Goal: Transaction & Acquisition: Purchase product/service

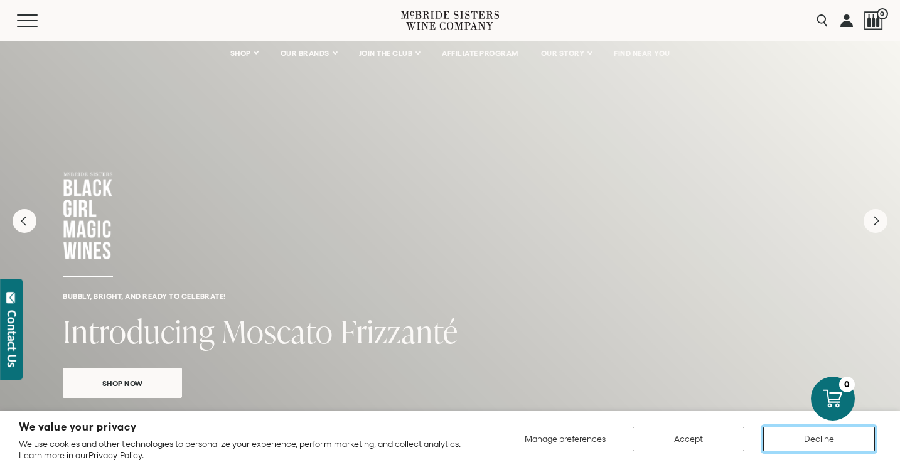
click at [848, 436] on button "Decline" at bounding box center [819, 439] width 112 height 24
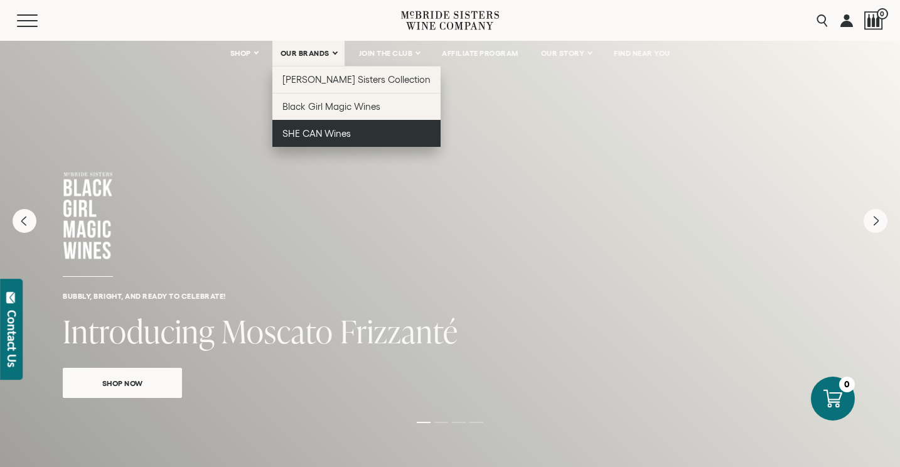
click at [333, 132] on span "SHE CAN Wines" at bounding box center [317, 133] width 68 height 11
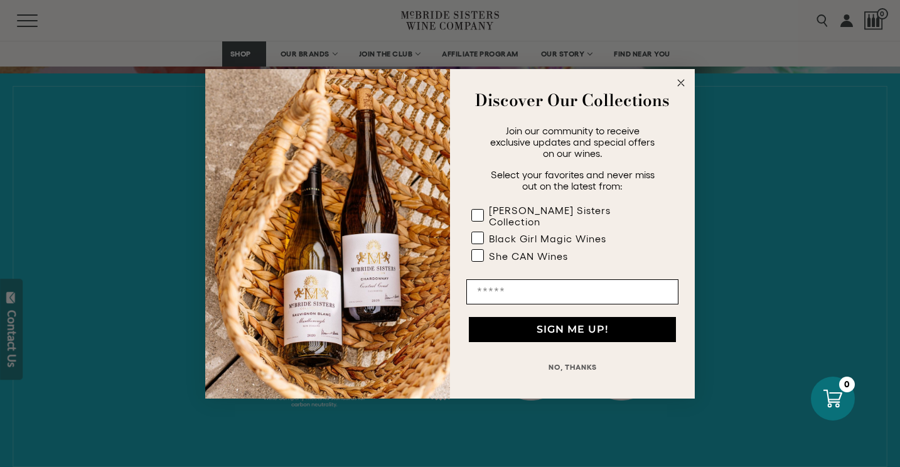
scroll to position [440, 0]
click at [680, 90] on circle "Close dialog" at bounding box center [681, 82] width 14 height 14
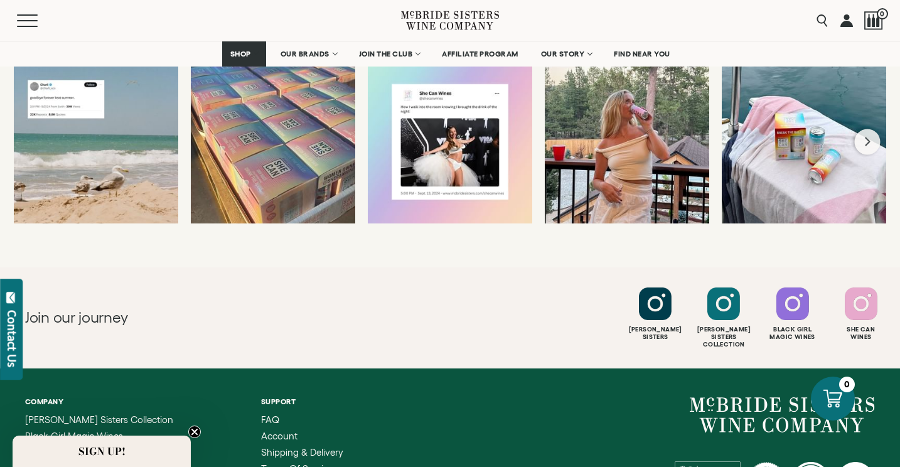
scroll to position [2503, 0]
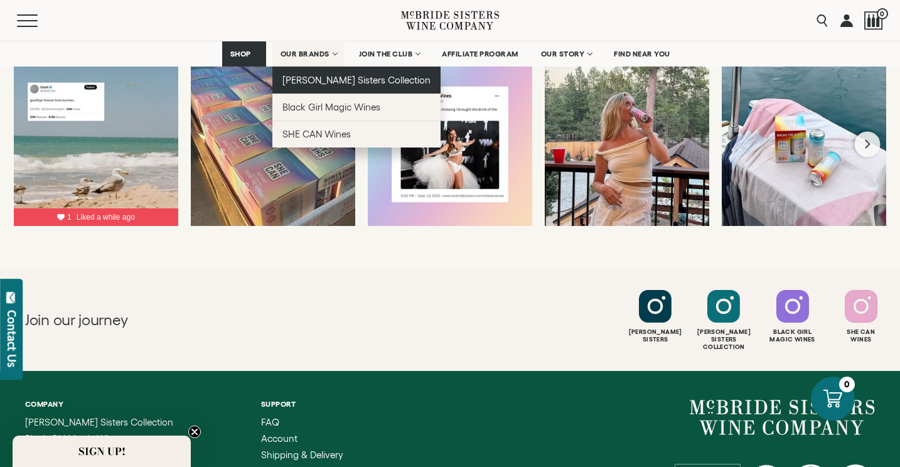
click at [331, 78] on span "[PERSON_NAME] Sisters Collection" at bounding box center [357, 80] width 149 height 11
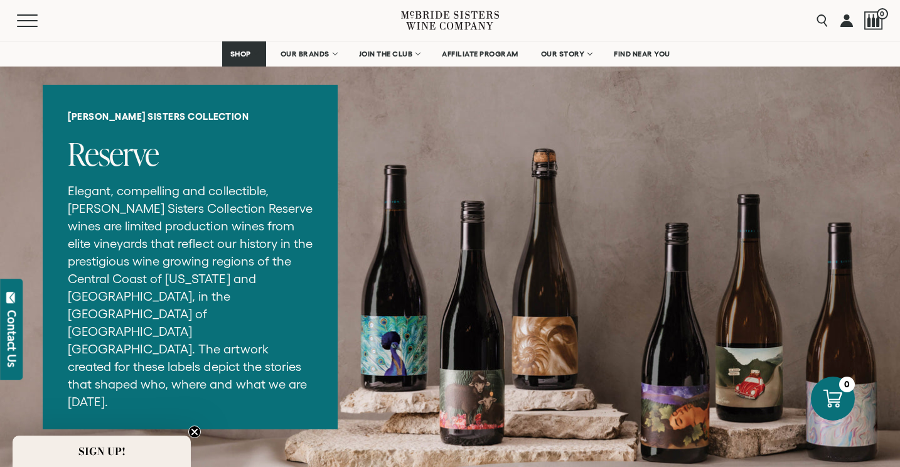
scroll to position [1549, 0]
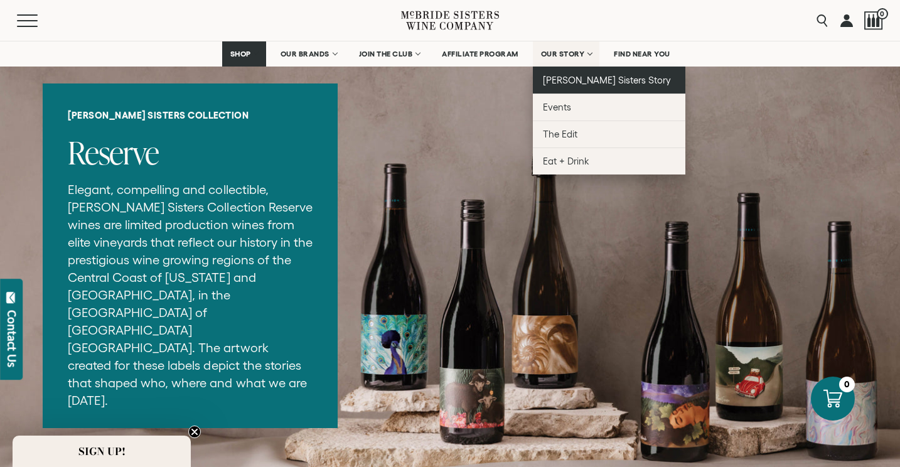
click at [591, 77] on span "[PERSON_NAME] Sisters Story" at bounding box center [607, 80] width 129 height 11
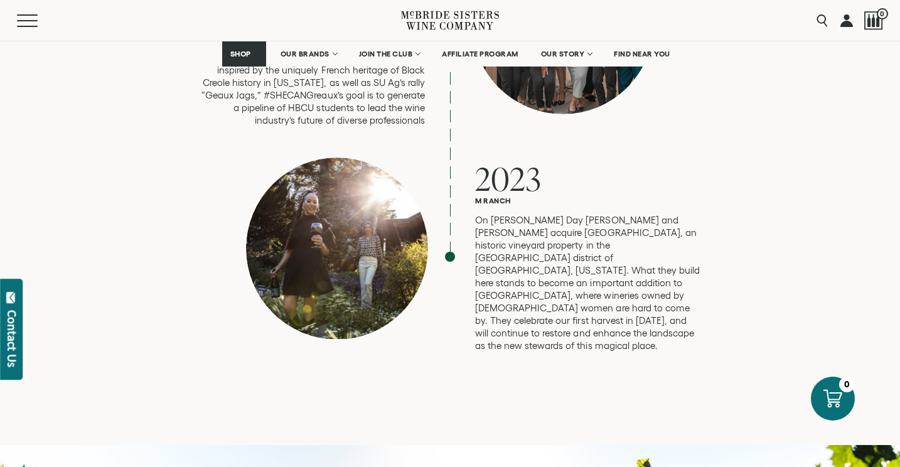
scroll to position [3424, 0]
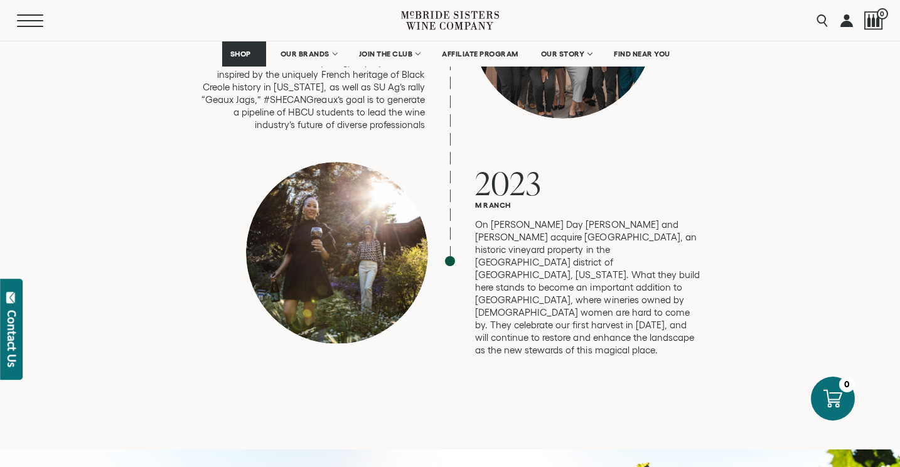
click at [24, 23] on button "Menu" at bounding box center [39, 20] width 45 height 13
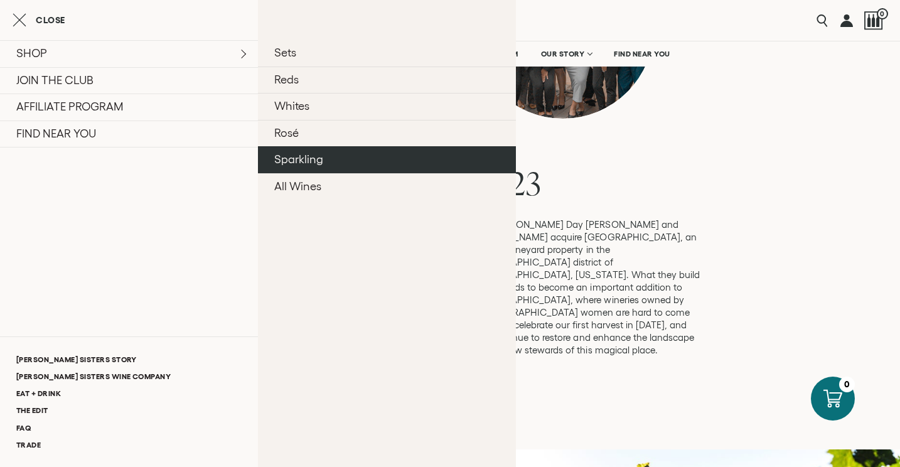
click at [358, 155] on link "Sparkling" at bounding box center [387, 159] width 258 height 27
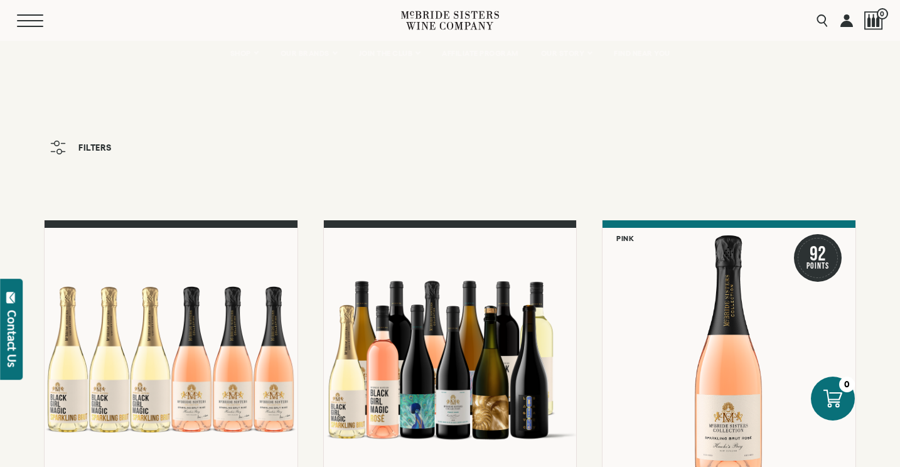
click at [21, 18] on button "Menu" at bounding box center [39, 20] width 45 height 13
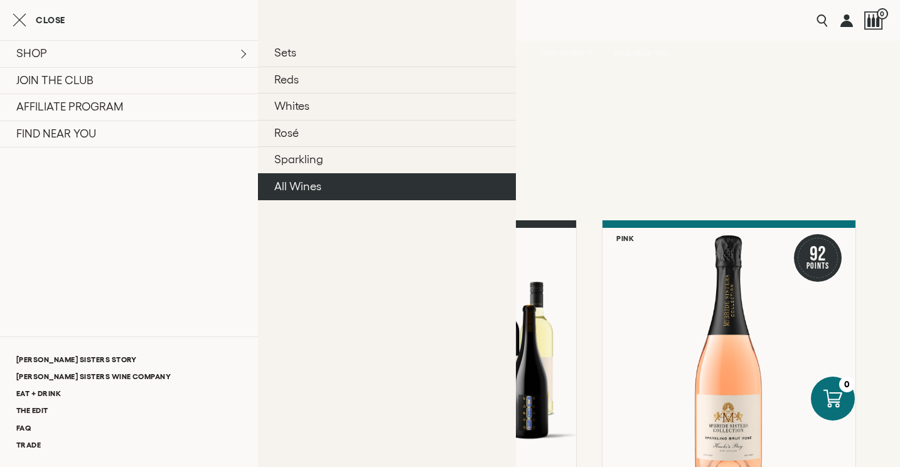
click at [355, 185] on link "All Wines" at bounding box center [387, 186] width 258 height 27
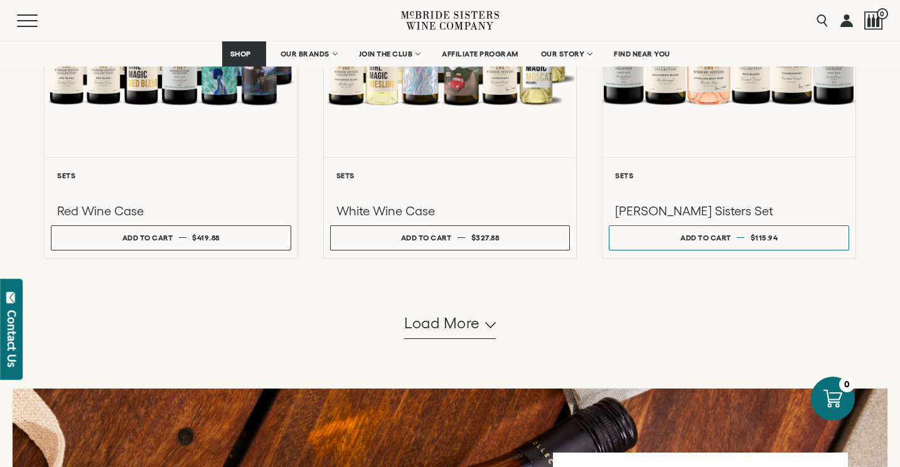
scroll to position [1153, 0]
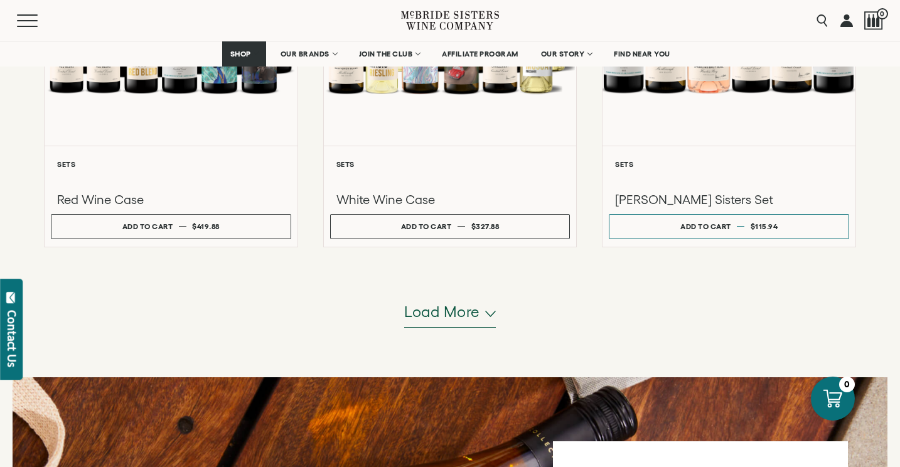
click at [468, 310] on span "Load more" at bounding box center [442, 311] width 76 height 21
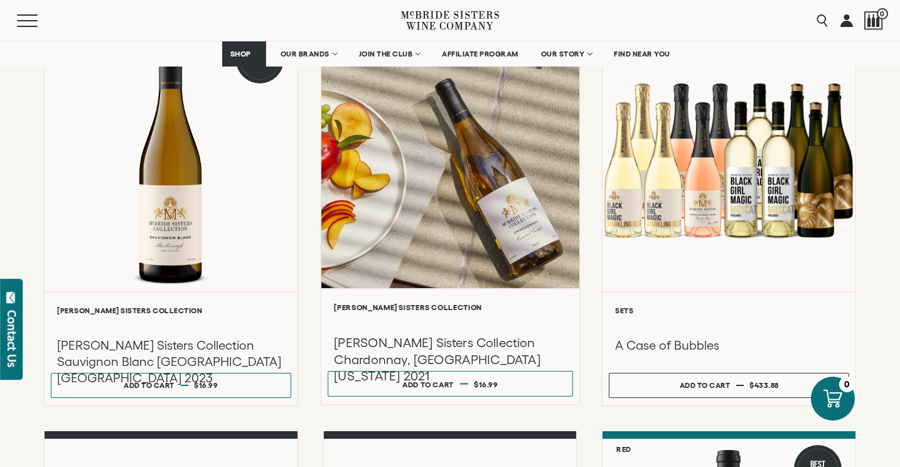
scroll to position [1405, 0]
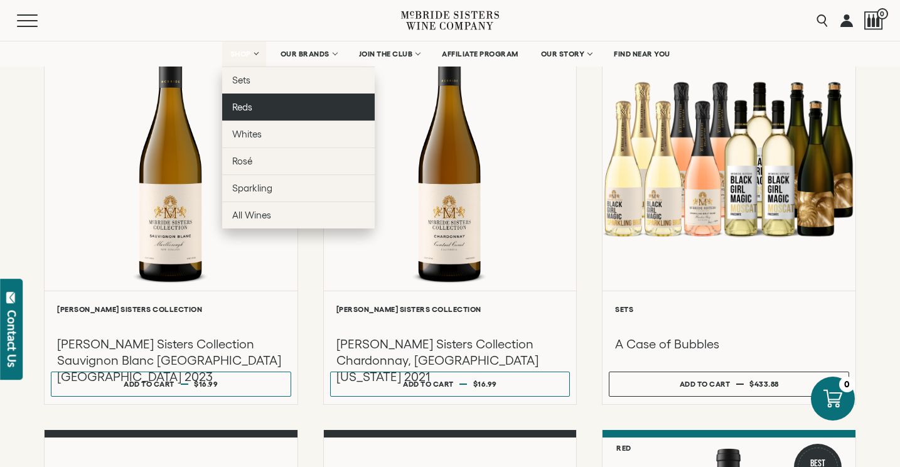
click at [262, 112] on link "Reds" at bounding box center [298, 107] width 153 height 27
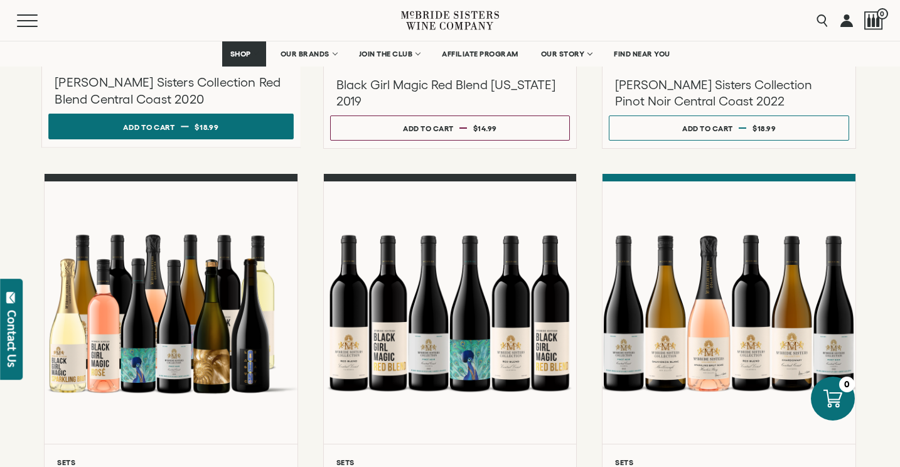
scroll to position [466, 0]
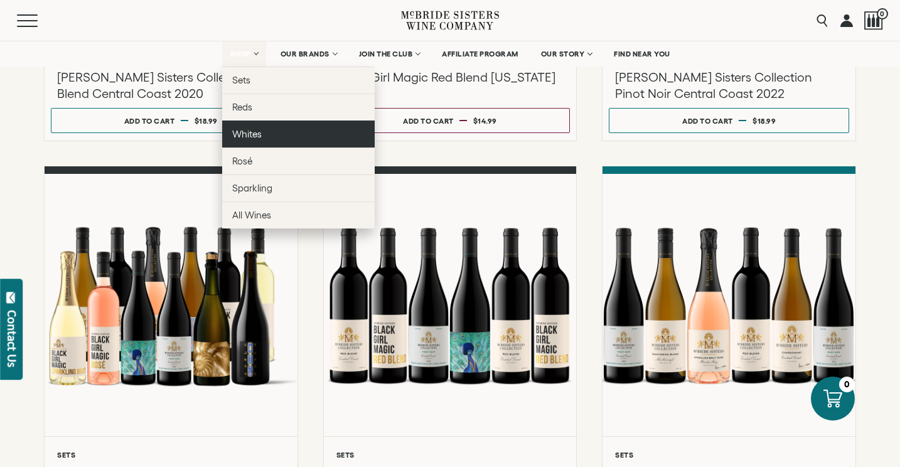
click at [277, 128] on link "Whites" at bounding box center [298, 134] width 153 height 27
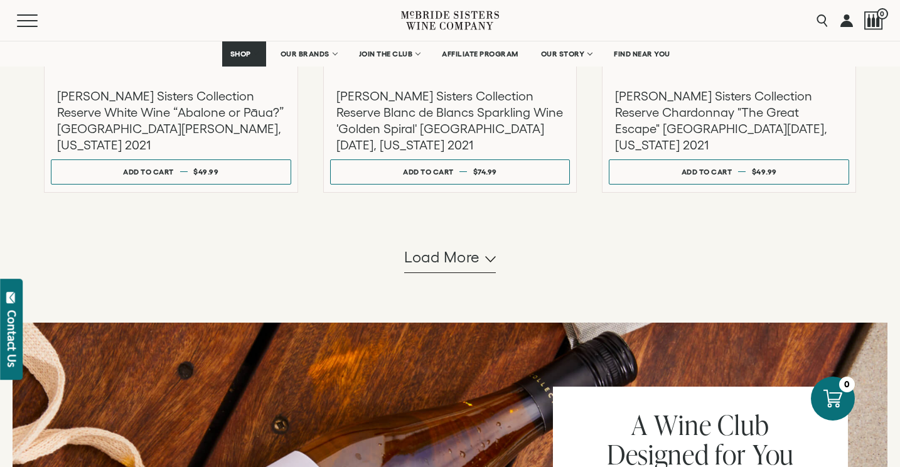
scroll to position [1277, 0]
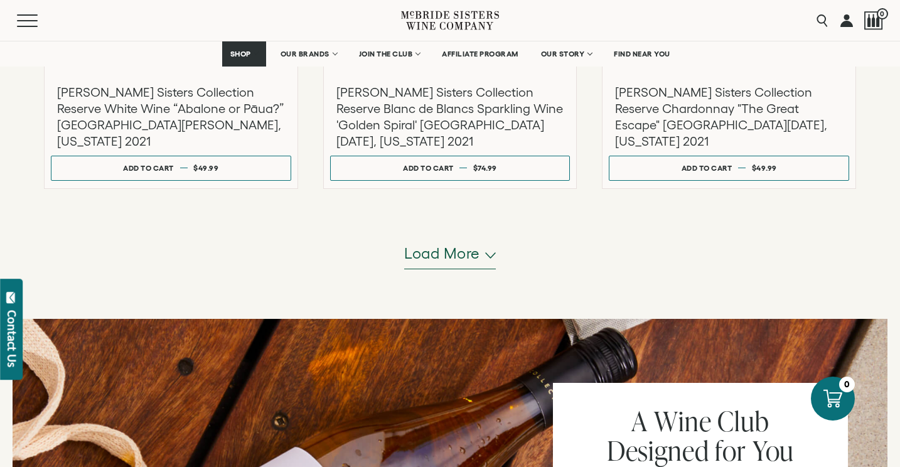
click at [487, 259] on button "Load more" at bounding box center [450, 254] width 92 height 30
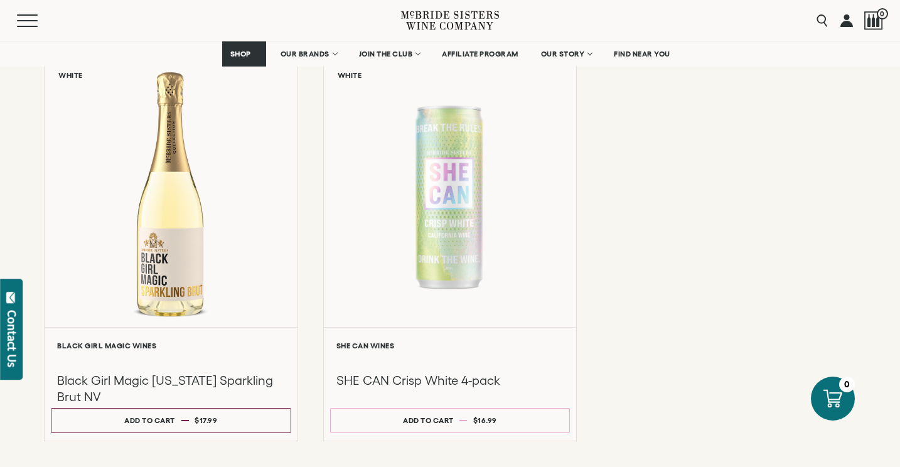
scroll to position [1436, 0]
